Goal: Task Accomplishment & Management: Use online tool/utility

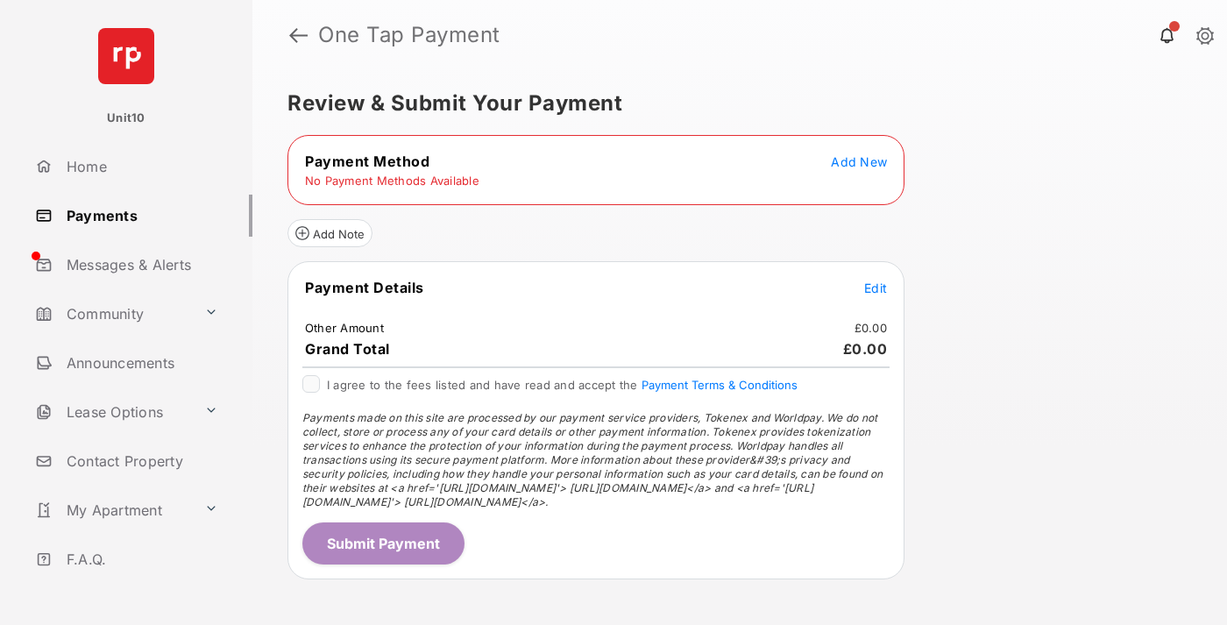
click at [859, 161] on span "Add New" at bounding box center [859, 161] width 56 height 15
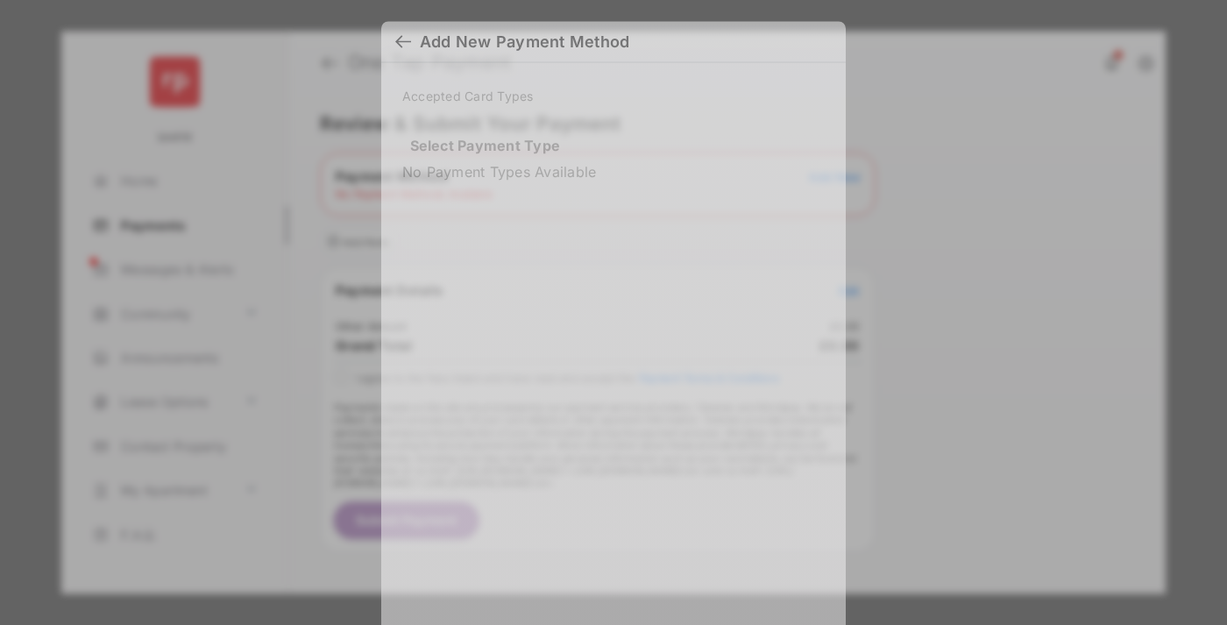
scroll to position [12, 0]
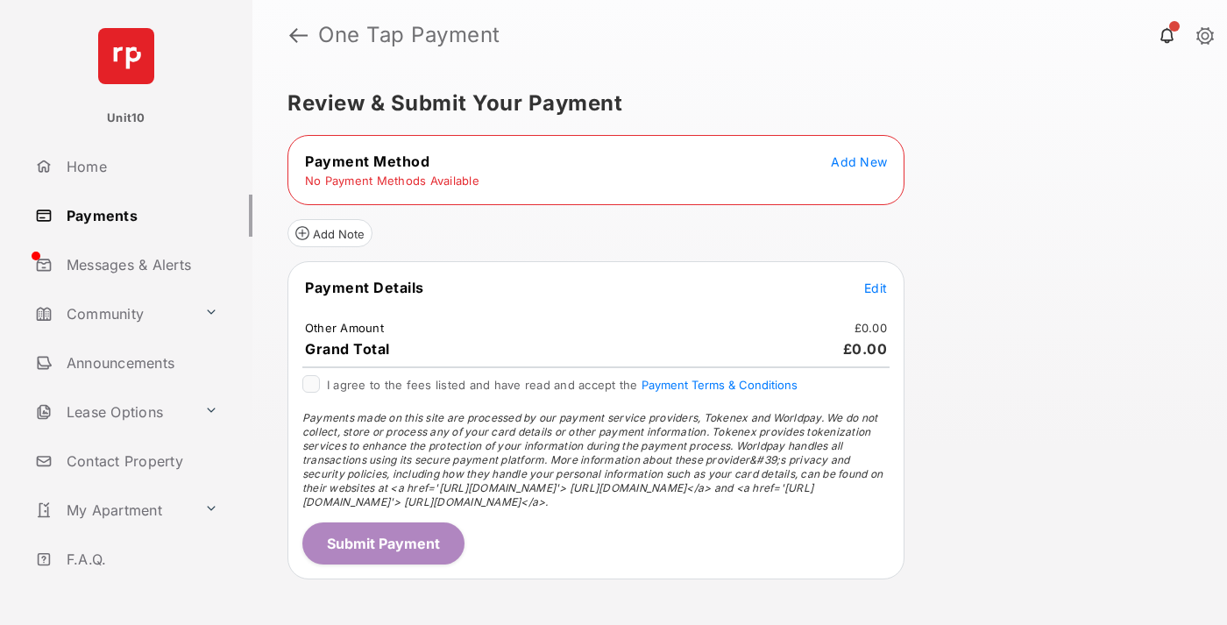
click at [859, 161] on span "Add New" at bounding box center [859, 161] width 56 height 15
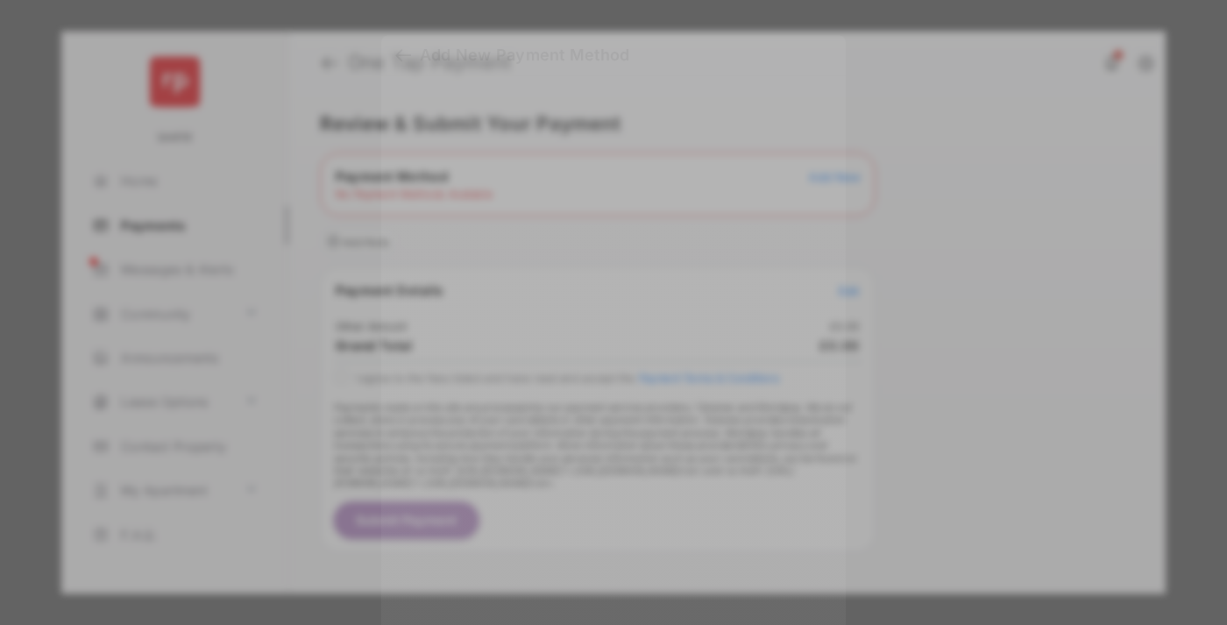
scroll to position [15, 0]
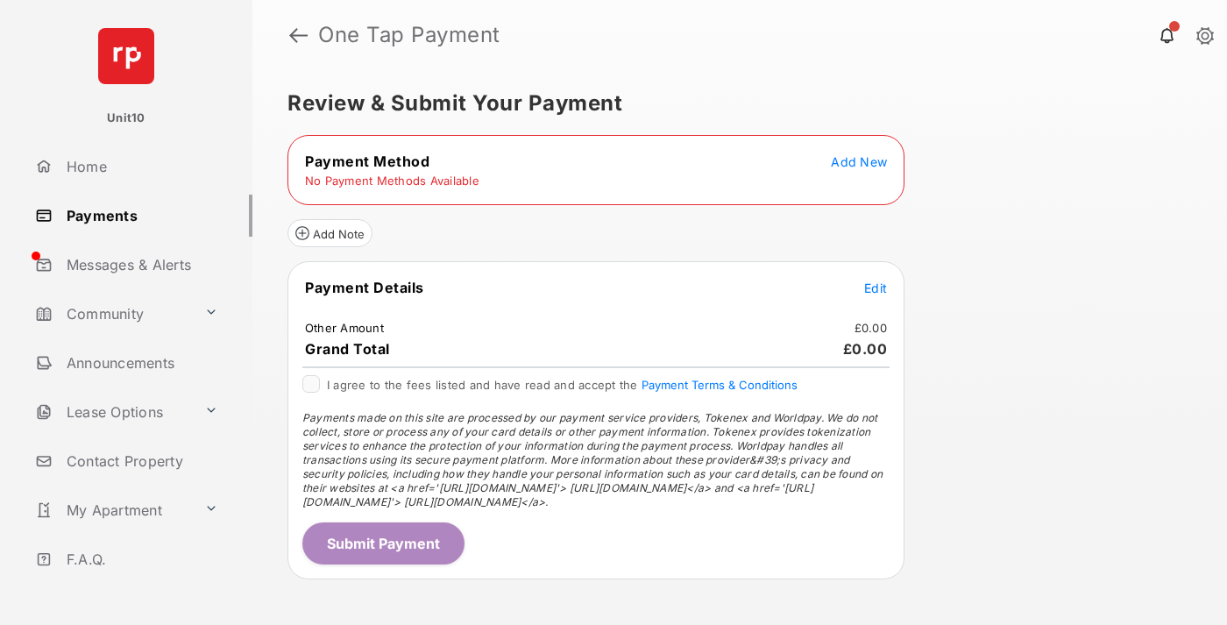
click at [859, 161] on span "Add New" at bounding box center [859, 161] width 56 height 15
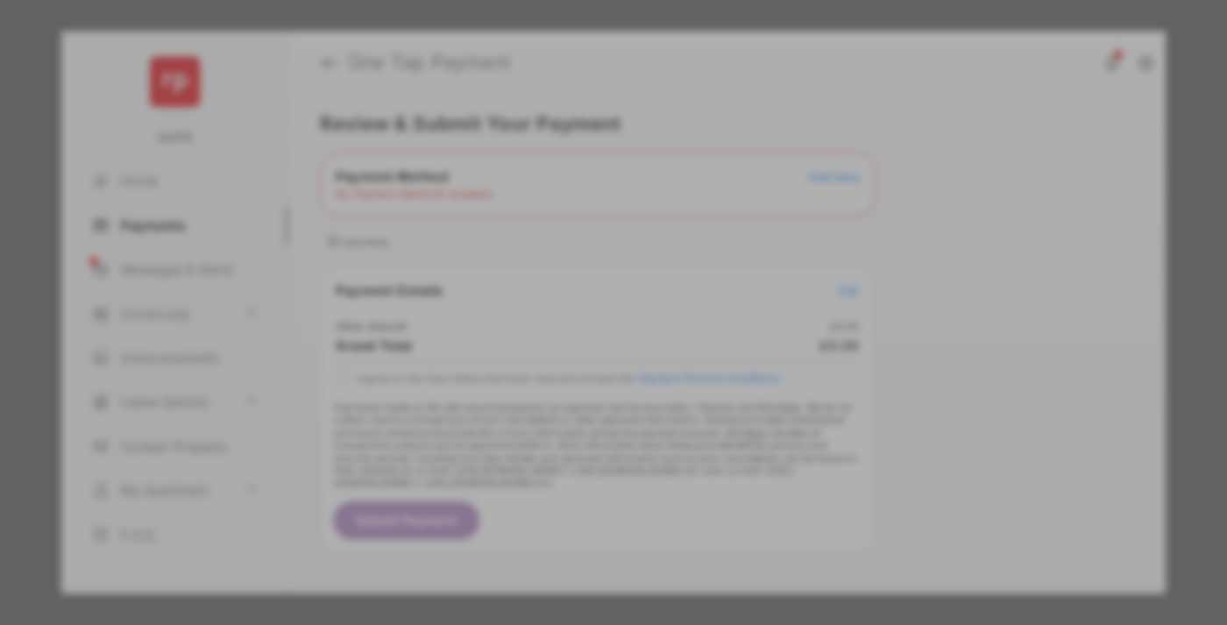
scroll to position [15, 0]
